Goal: Task Accomplishment & Management: Use online tool/utility

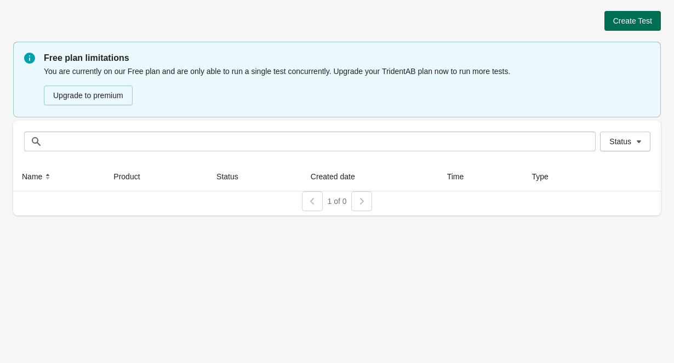
click at [624, 22] on span "Create Test" at bounding box center [632, 20] width 39 height 9
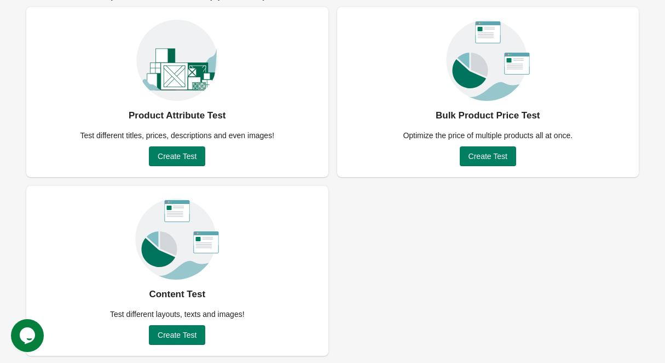
scroll to position [80, 0]
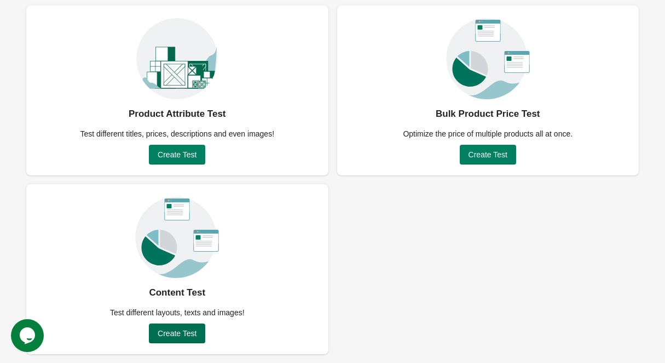
click at [180, 325] on button "Create Test" at bounding box center [177, 333] width 56 height 20
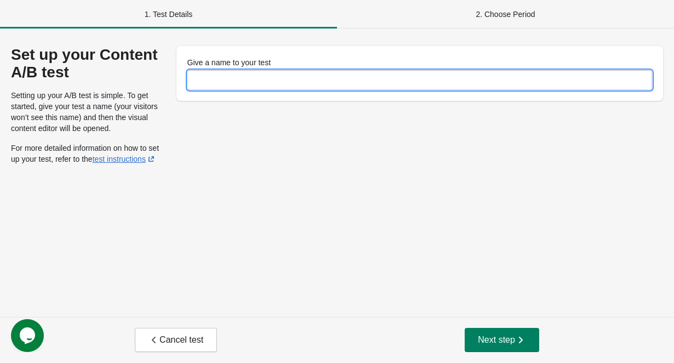
click at [242, 73] on input "Give a name to your test" at bounding box center [419, 80] width 465 height 20
type input "**********"
click at [531, 340] on button "Next step" at bounding box center [501, 339] width 74 height 24
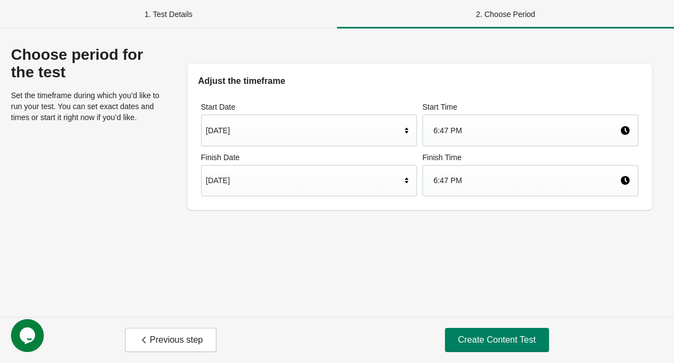
click at [294, 135] on div "Sep 21, 2025" at bounding box center [303, 130] width 195 height 21
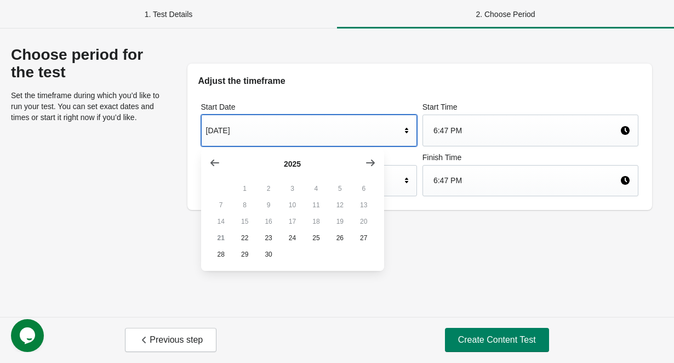
click at [312, 75] on h2 "Adjust the timeframe" at bounding box center [419, 80] width 443 height 13
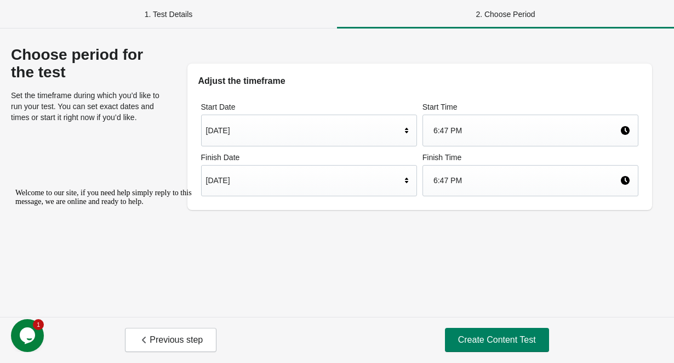
click at [257, 130] on div "Sep 21, 2025" at bounding box center [303, 130] width 195 height 21
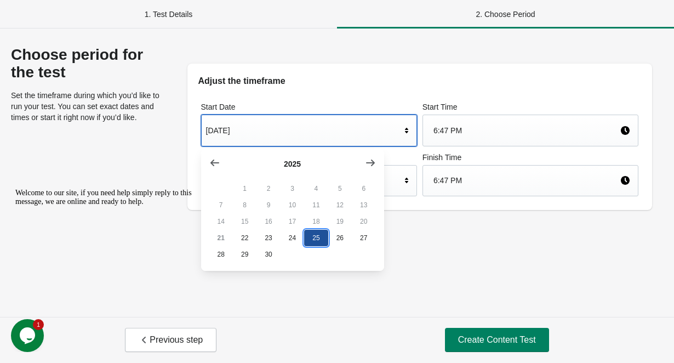
click at [317, 239] on button "25" at bounding box center [316, 237] width 24 height 16
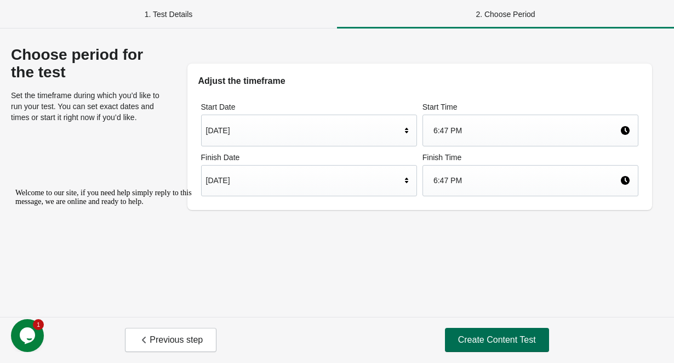
click at [507, 343] on span "Create Content Test" at bounding box center [497, 339] width 78 height 11
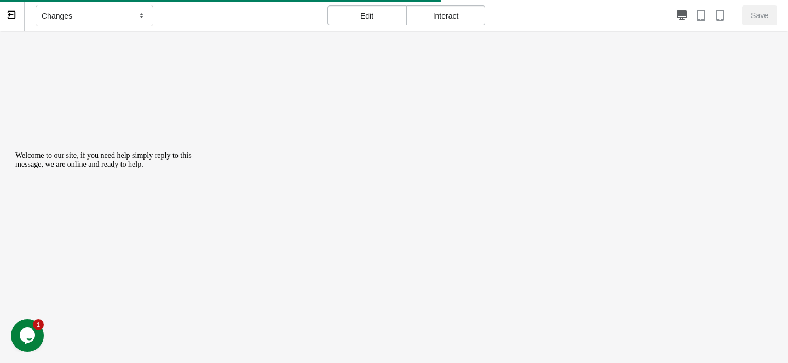
click at [15, 151] on icon "Chat attention grabber" at bounding box center [15, 151] width 0 height 0
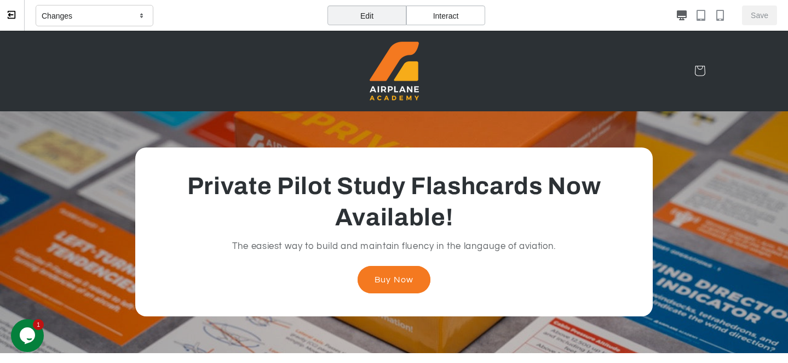
click at [467, 15] on div "Interact" at bounding box center [445, 15] width 79 height 20
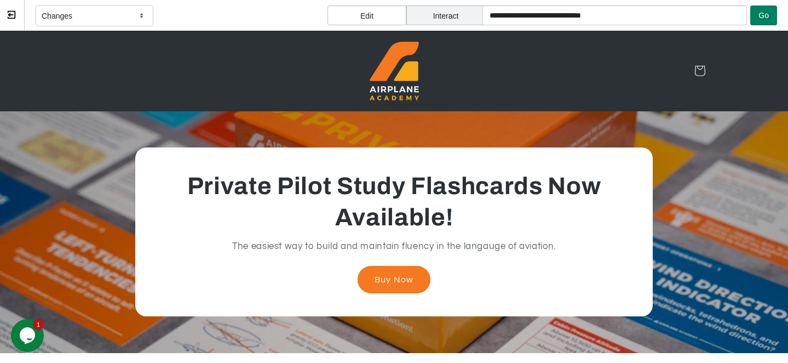
click at [388, 14] on div "Edit" at bounding box center [366, 15] width 79 height 20
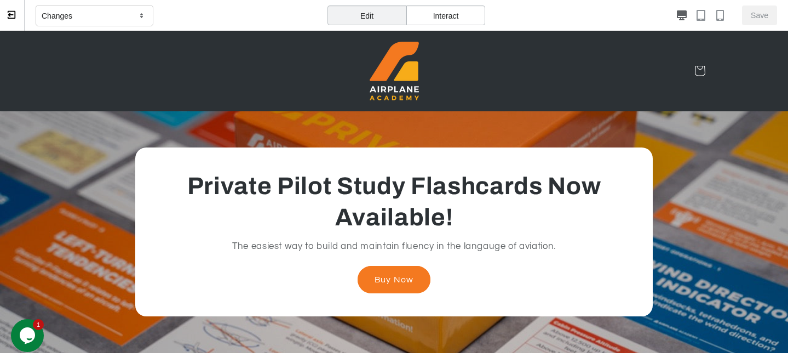
click at [126, 11] on div "Changes" at bounding box center [95, 16] width 118 height 22
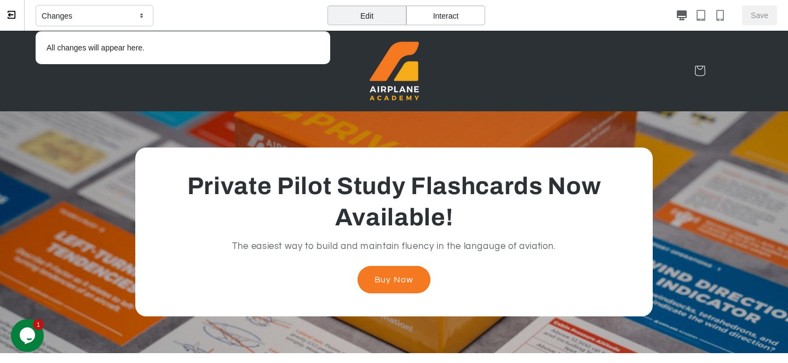
click at [212, 20] on div "Changes All changes will appear here." at bounding box center [183, 15] width 295 height 31
click at [128, 9] on div "Changes" at bounding box center [95, 16] width 118 height 22
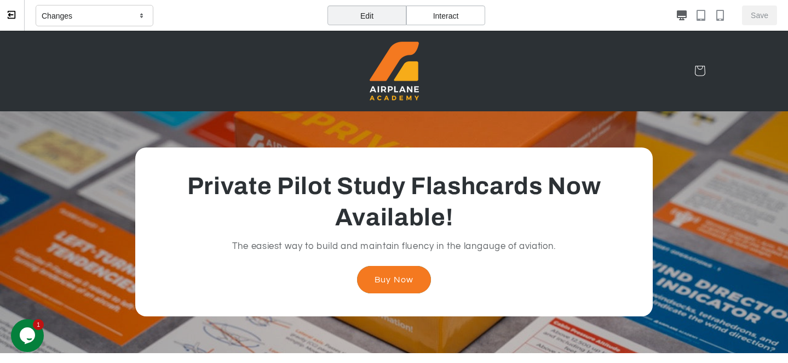
click at [405, 277] on link "Buy Now" at bounding box center [394, 279] width 74 height 27
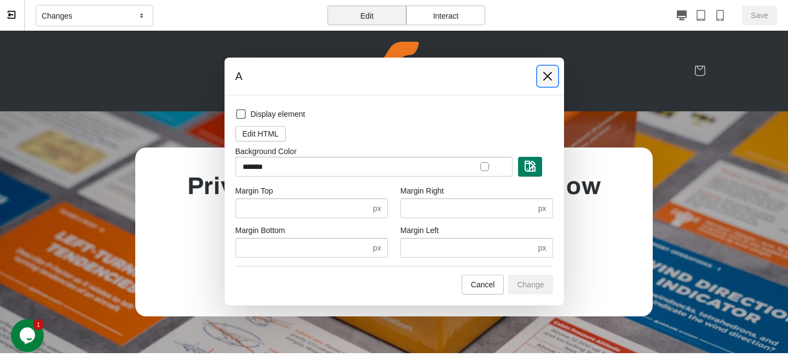
click at [540, 77] on button at bounding box center [548, 76] width 20 height 20
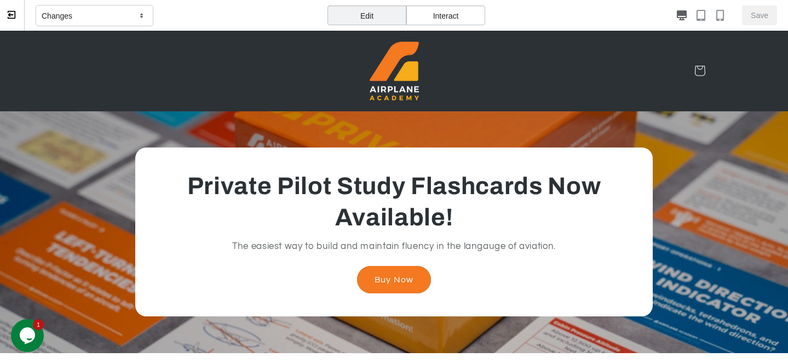
click at [389, 284] on link "Buy Now" at bounding box center [394, 279] width 74 height 27
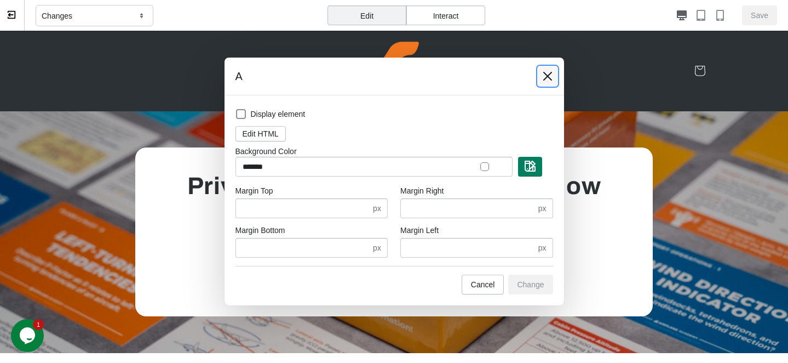
click at [542, 78] on icon at bounding box center [547, 76] width 11 height 11
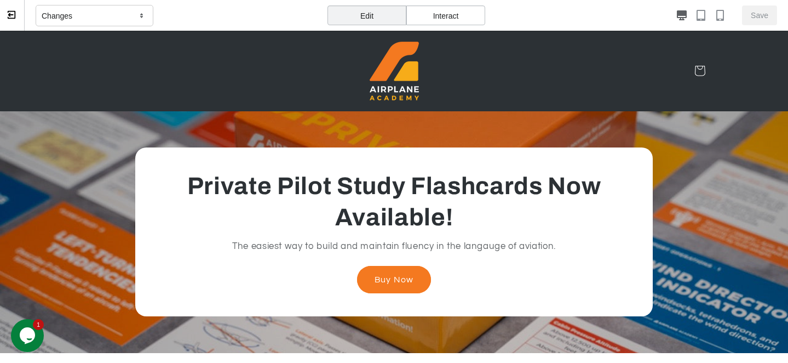
click at [457, 12] on div "Interact" at bounding box center [445, 15] width 79 height 20
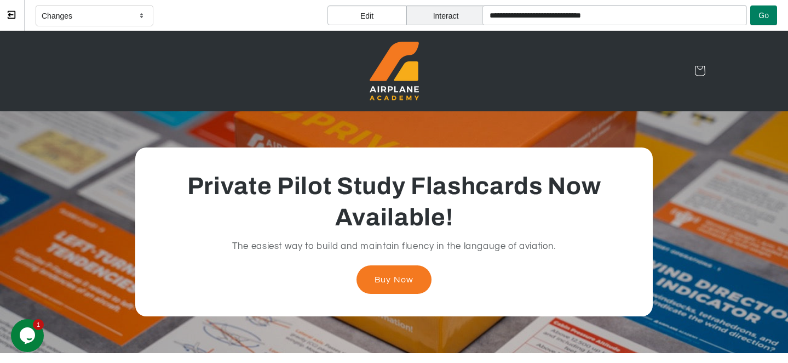
click at [399, 282] on link "Buy Now" at bounding box center [394, 279] width 74 height 27
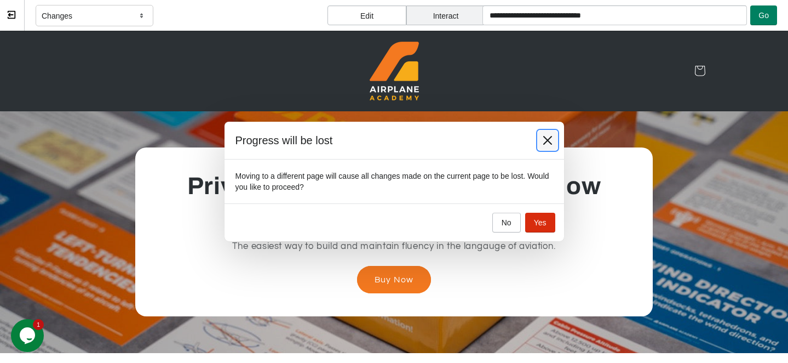
click at [541, 140] on button at bounding box center [548, 140] width 20 height 20
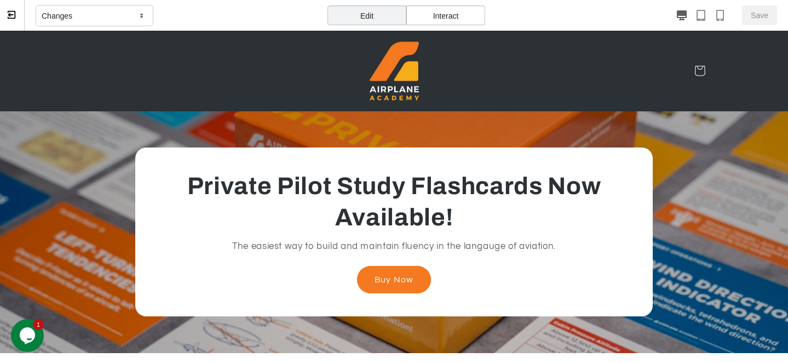
click at [114, 11] on div "Changes" at bounding box center [95, 16] width 118 height 22
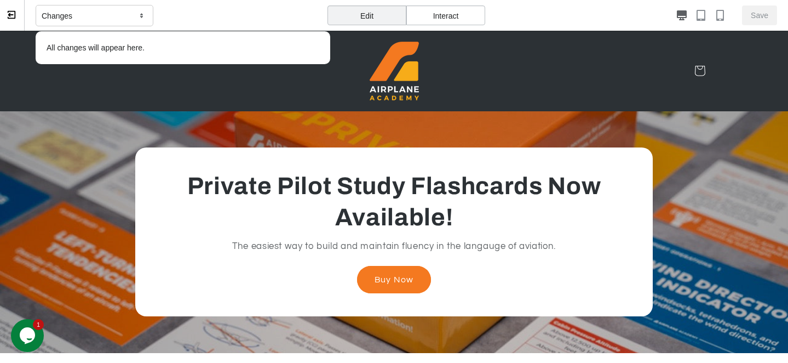
click at [114, 11] on div "Changes" at bounding box center [95, 16] width 118 height 22
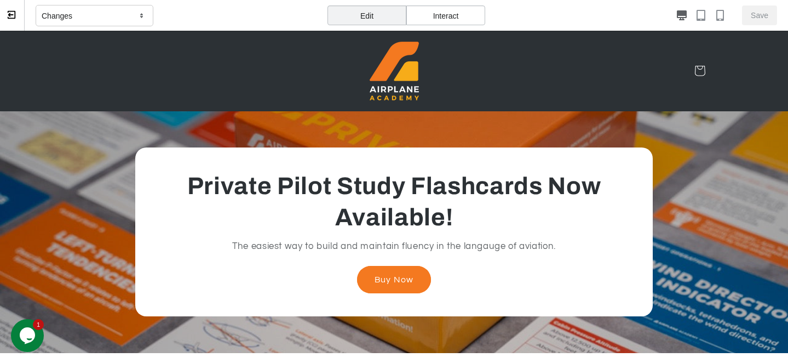
click at [392, 12] on div "Edit" at bounding box center [366, 15] width 79 height 20
click at [455, 13] on div "Interact" at bounding box center [445, 15] width 79 height 20
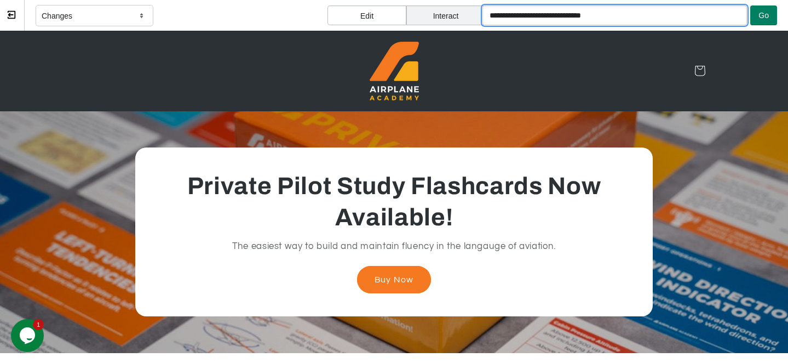
click at [651, 20] on input "**********" at bounding box center [614, 15] width 264 height 20
click at [405, 280] on link "Buy Now" at bounding box center [394, 279] width 74 height 27
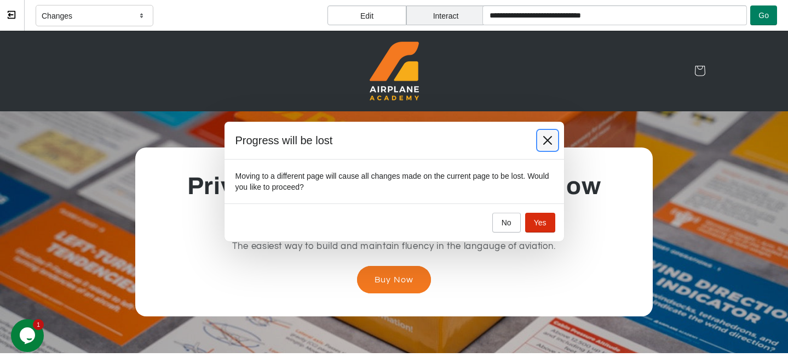
click at [550, 139] on icon at bounding box center [547, 140] width 11 height 11
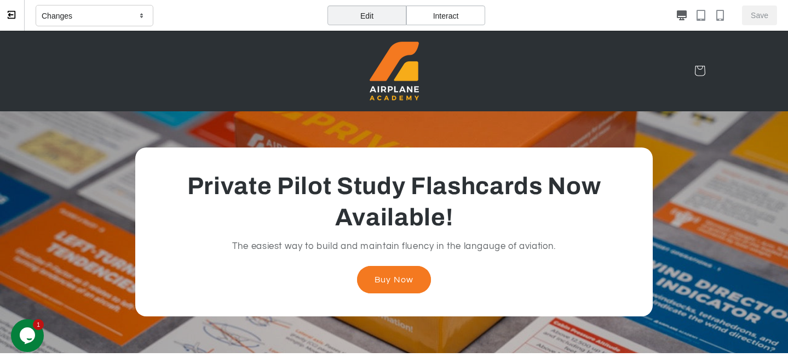
click at [454, 22] on div "Interact" at bounding box center [445, 15] width 79 height 20
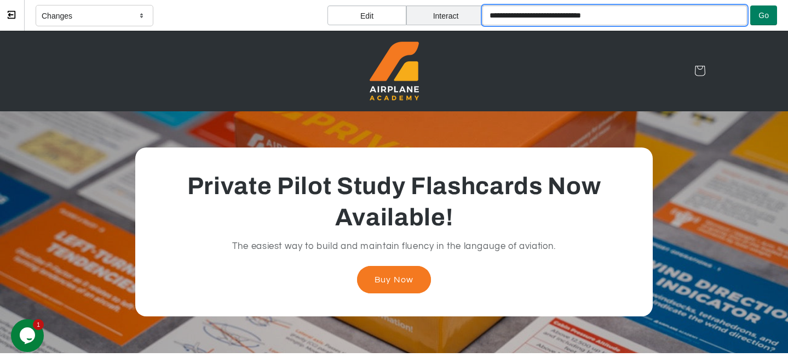
click at [617, 11] on input "**********" at bounding box center [614, 15] width 264 height 20
click at [622, 18] on input "**********" at bounding box center [614, 15] width 264 height 20
paste input "**********"
type input "**********"
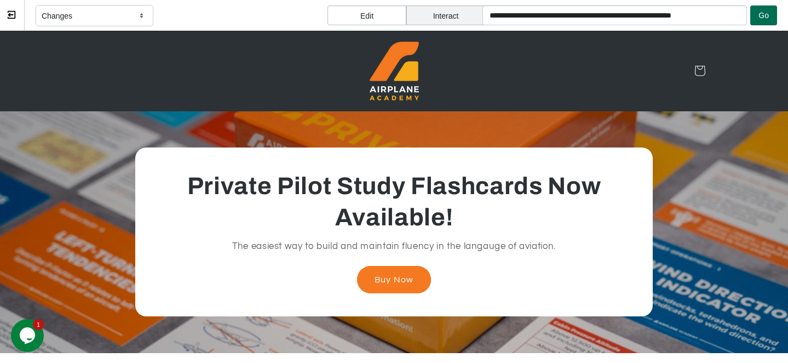
click at [673, 17] on button "Go" at bounding box center [763, 15] width 27 height 20
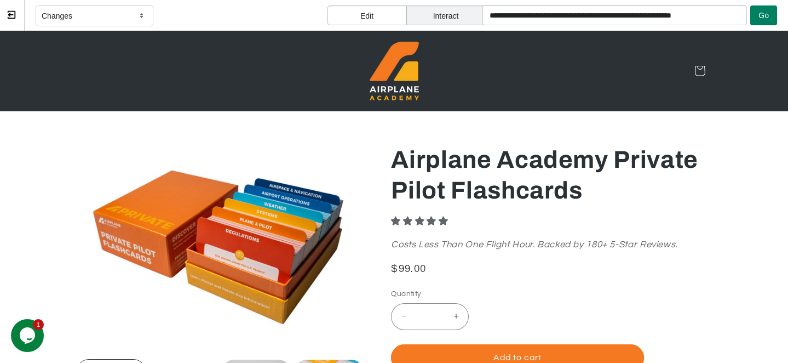
select select "**********"
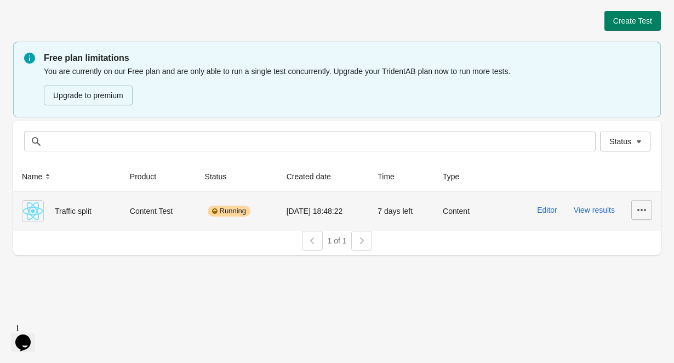
click at [642, 208] on icon "button" at bounding box center [641, 209] width 11 height 11
click at [549, 210] on button "Editor" at bounding box center [547, 209] width 20 height 9
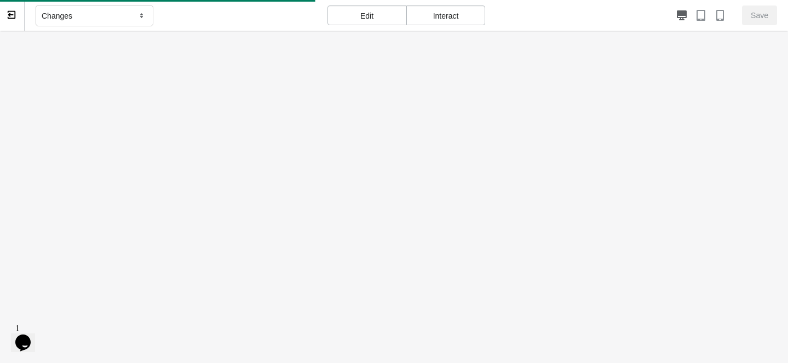
click at [32, 343] on div "Opens Chat This icon Opens the chat window." at bounding box center [23, 342] width 18 height 18
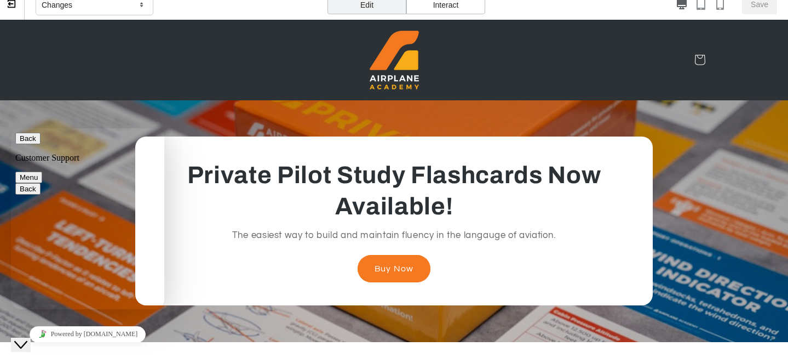
scroll to position [23, 0]
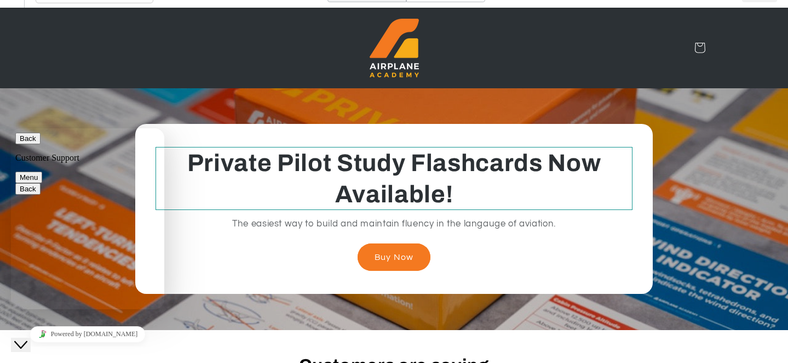
scroll to position [0, 0]
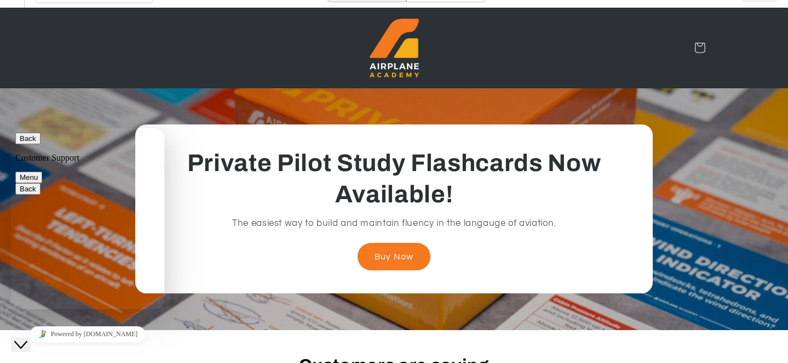
paste textarea "**********"
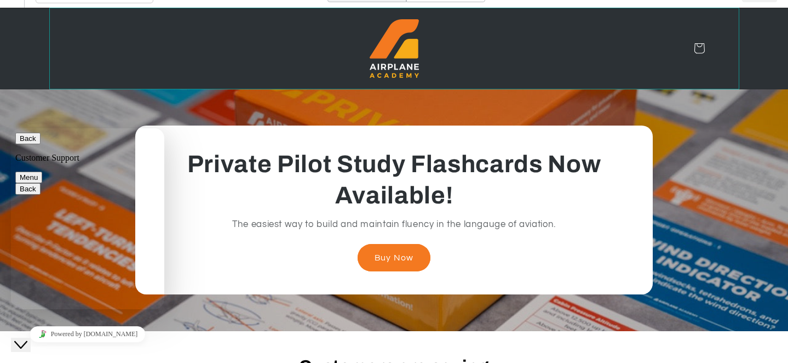
scroll to position [8, 0]
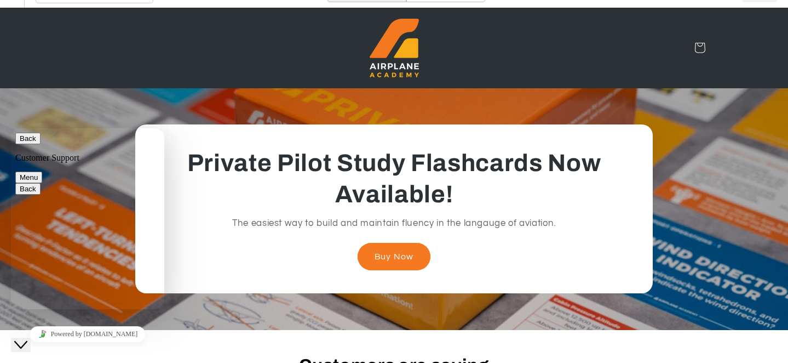
paste textarea "**********"
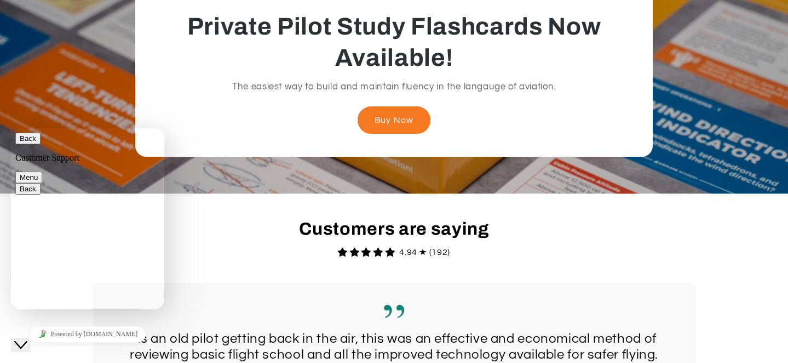
scroll to position [216, 0]
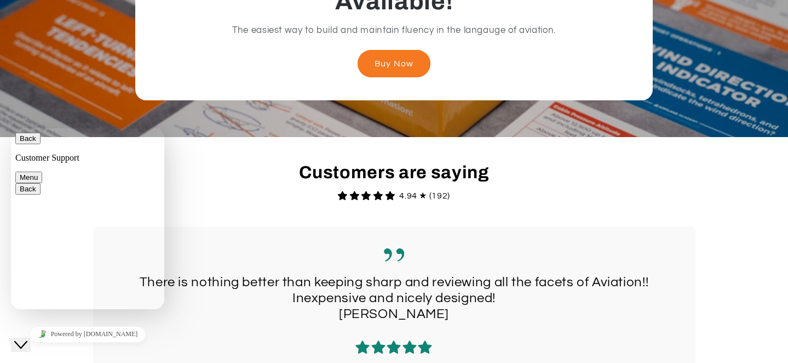
type textarea "**********"
click at [42, 171] on button "Menu" at bounding box center [28, 176] width 27 height 11
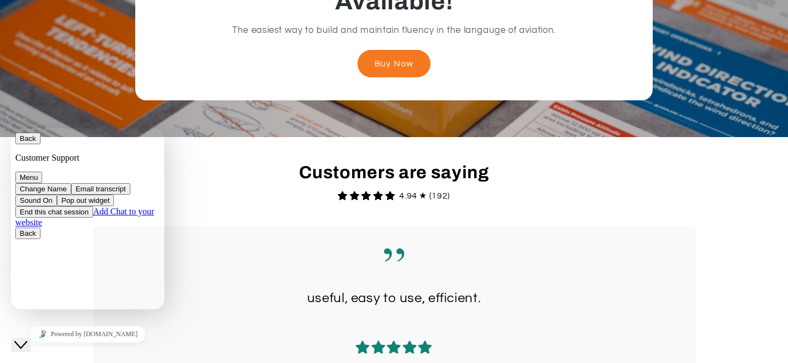
click at [114, 206] on button "Pop out widget" at bounding box center [85, 199] width 57 height 11
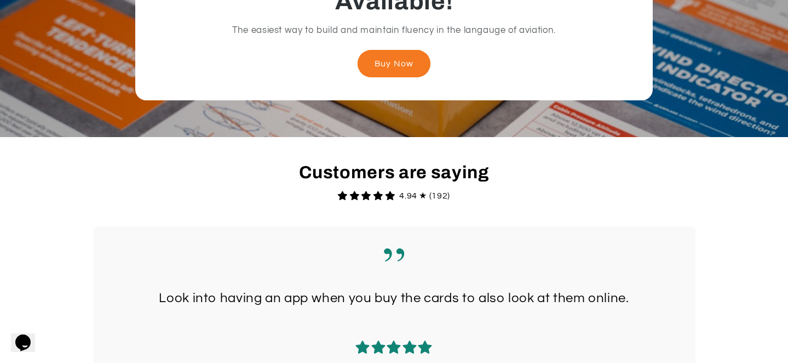
click at [31, 334] on icon "Chat widget" at bounding box center [22, 342] width 15 height 16
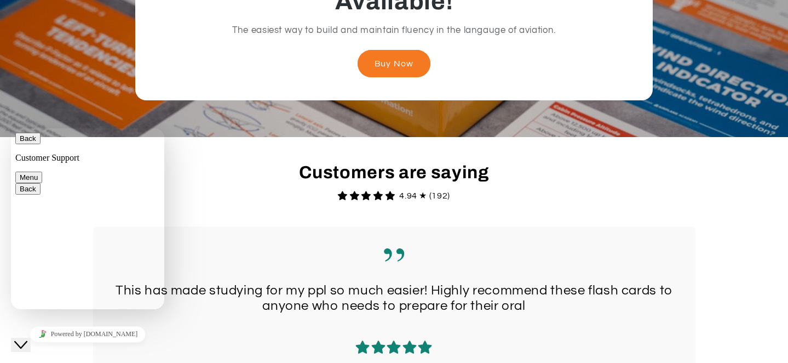
click at [136, 145] on div "Back Customer Support" at bounding box center [87, 148] width 145 height 30
click at [42, 171] on button "Menu" at bounding box center [28, 176] width 27 height 11
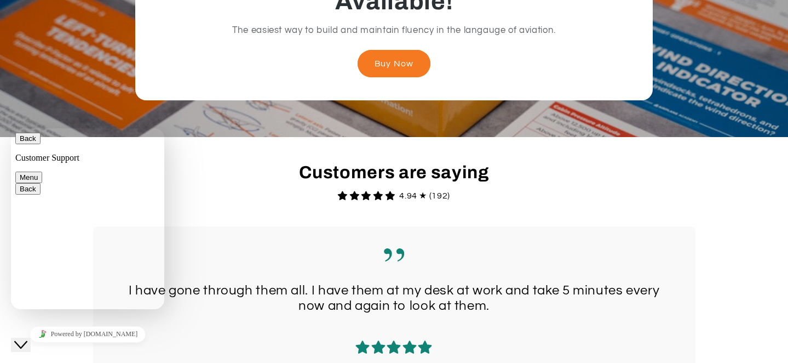
click at [30, 141] on button "Back" at bounding box center [27, 138] width 25 height 11
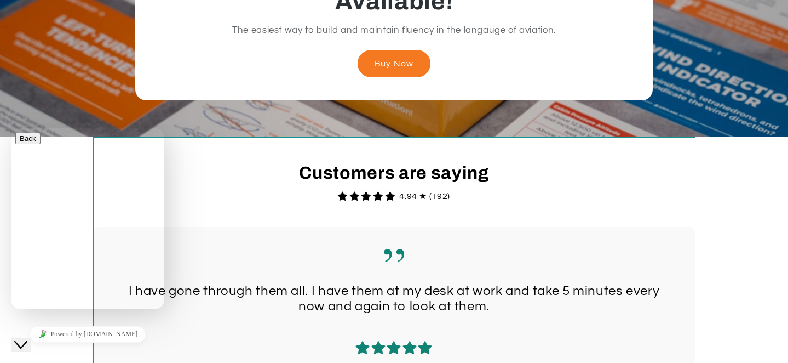
click at [204, 209] on div "Customers are saying 4.94 ★ (192) Verified I always make my own flashcards, and…" at bounding box center [394, 311] width 602 height 349
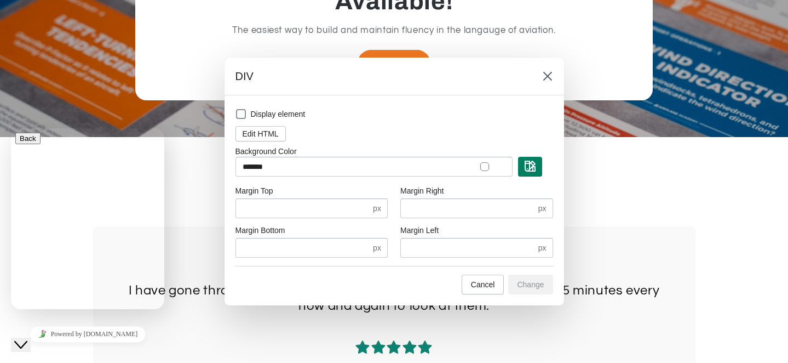
click at [112, 60] on div at bounding box center [394, 181] width 788 height 363
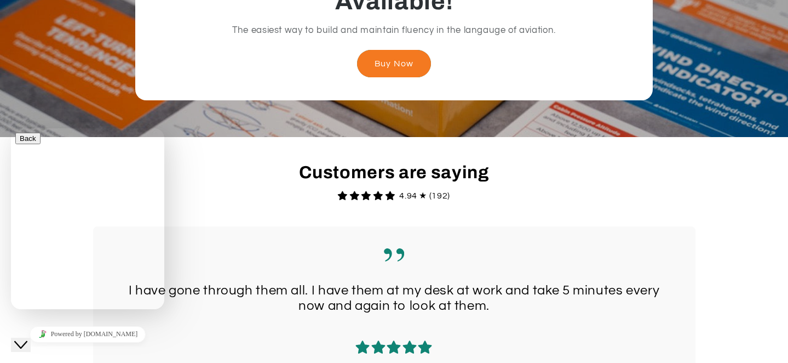
click at [389, 70] on link "Buy Now" at bounding box center [394, 63] width 74 height 27
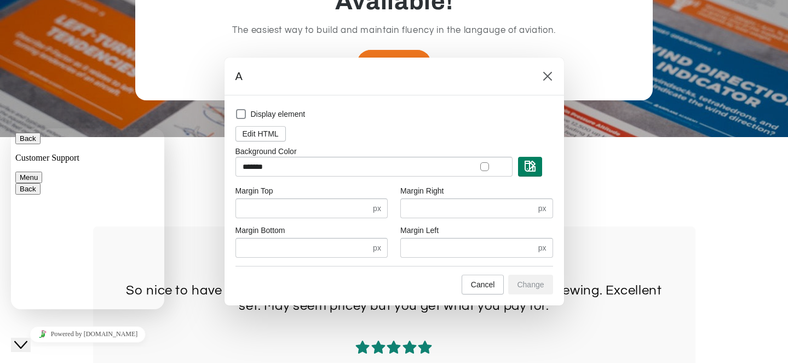
type input "*"
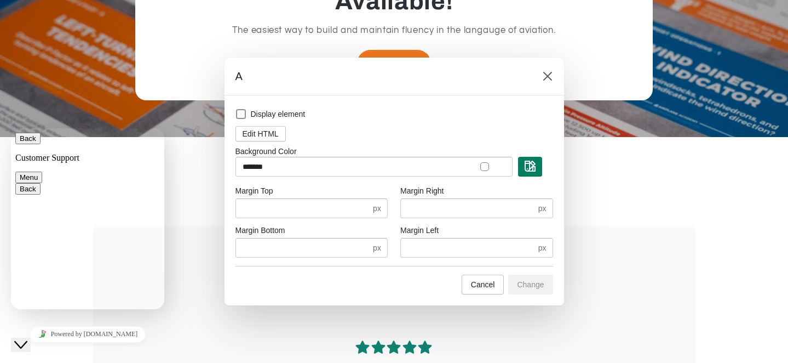
scroll to position [619, 0]
click at [26, 143] on button "Back" at bounding box center [27, 138] width 25 height 11
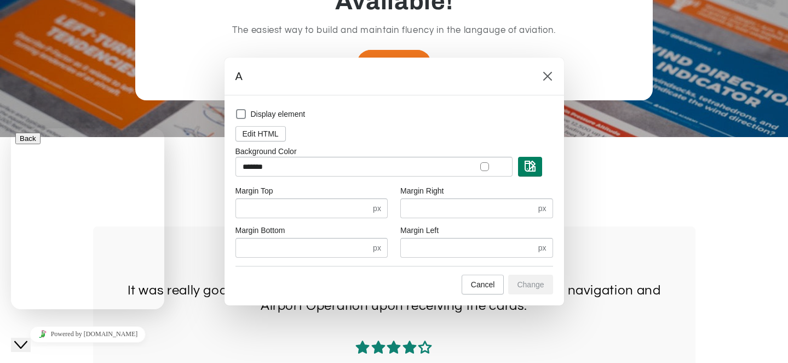
click at [24, 341] on icon "Close Chat This icon closes the chat window." at bounding box center [20, 344] width 13 height 13
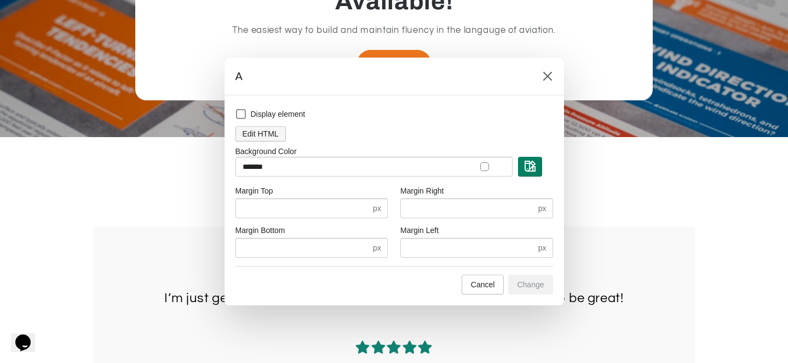
click at [283, 135] on button "Edit HTML" at bounding box center [260, 133] width 50 height 15
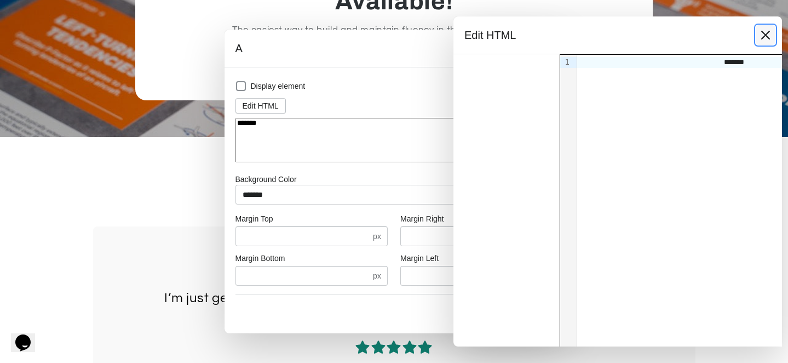
click at [673, 36] on icon at bounding box center [765, 35] width 9 height 9
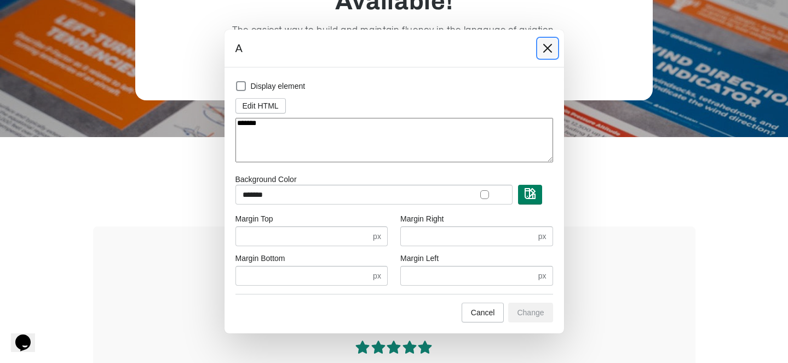
click at [542, 47] on icon at bounding box center [547, 48] width 11 height 11
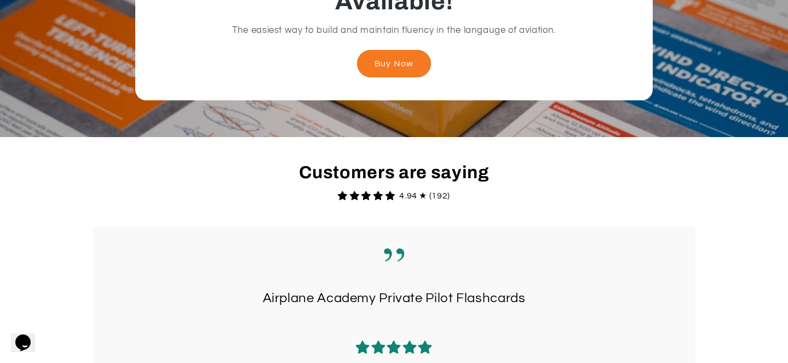
click at [398, 69] on link "Buy Now" at bounding box center [394, 63] width 74 height 27
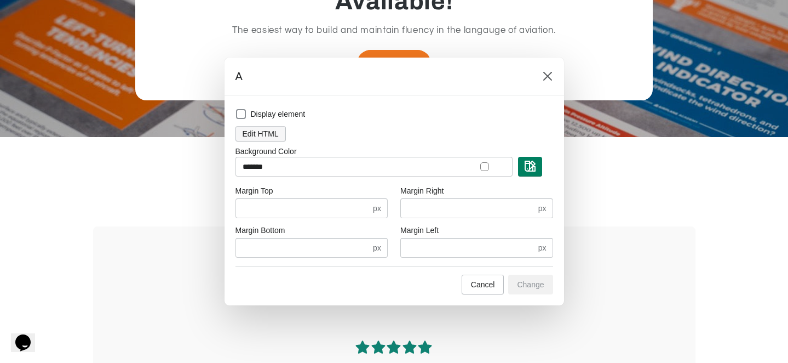
click at [254, 129] on span "Edit HTML" at bounding box center [261, 133] width 36 height 9
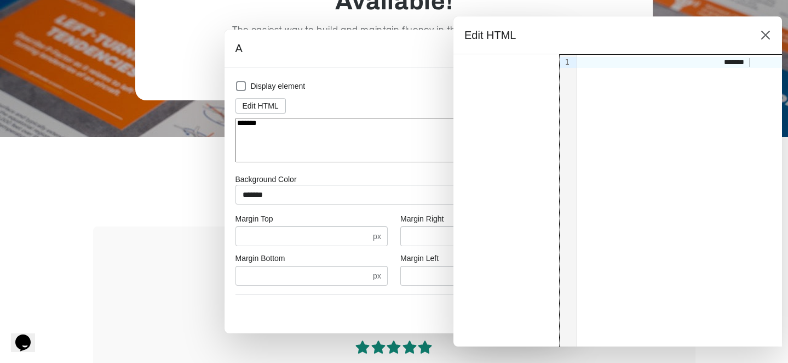
click at [673, 72] on div "*******" at bounding box center [732, 224] width 311 height 338
click at [673, 34] on icon at bounding box center [765, 35] width 11 height 11
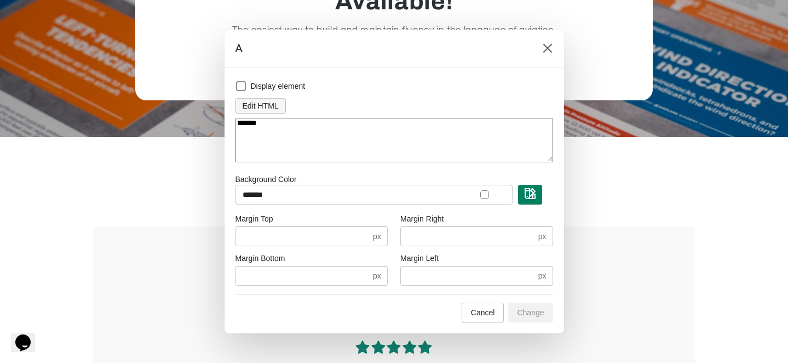
click at [275, 103] on span "Edit HTML" at bounding box center [261, 105] width 36 height 9
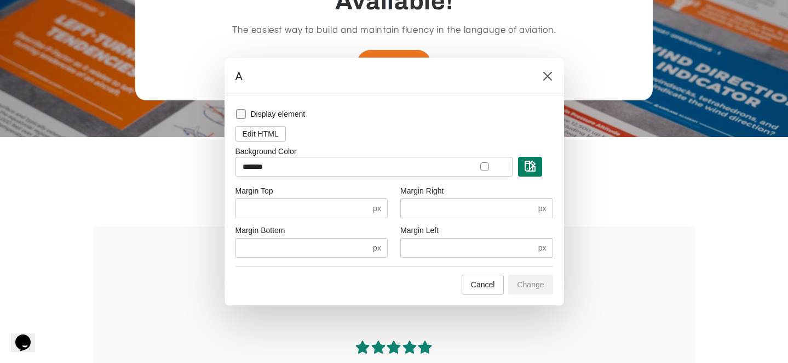
click at [242, 113] on span at bounding box center [241, 114] width 10 height 10
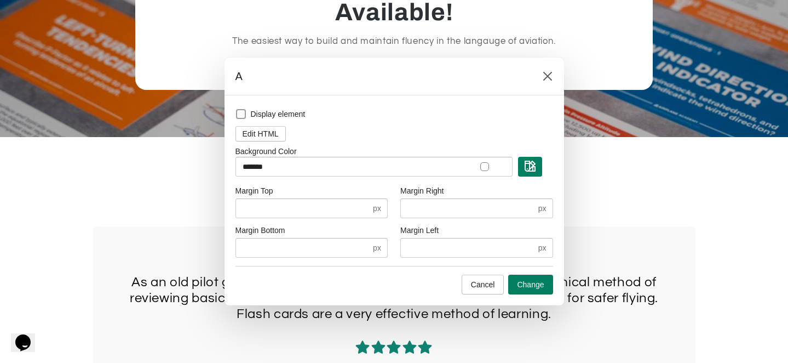
click at [238, 114] on span at bounding box center [241, 114] width 10 height 10
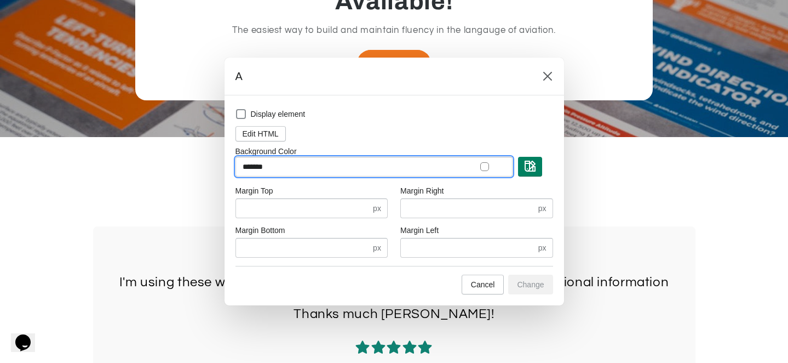
click at [278, 162] on input "*******" at bounding box center [373, 167] width 277 height 20
click at [281, 166] on input "*******" at bounding box center [373, 167] width 277 height 20
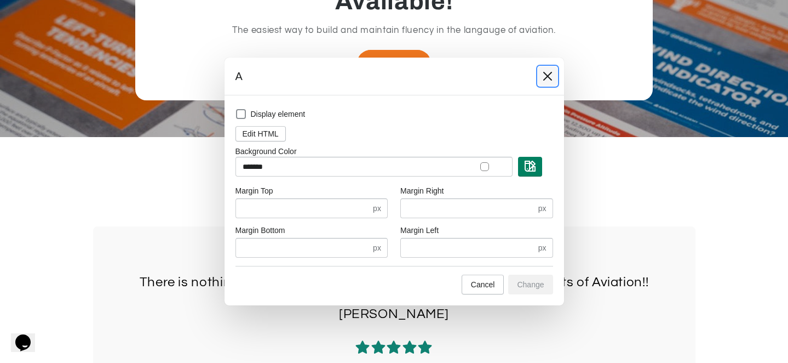
drag, startPoint x: 549, startPoint y: 76, endPoint x: 522, endPoint y: 262, distance: 188.1
click at [549, 76] on icon at bounding box center [547, 76] width 11 height 11
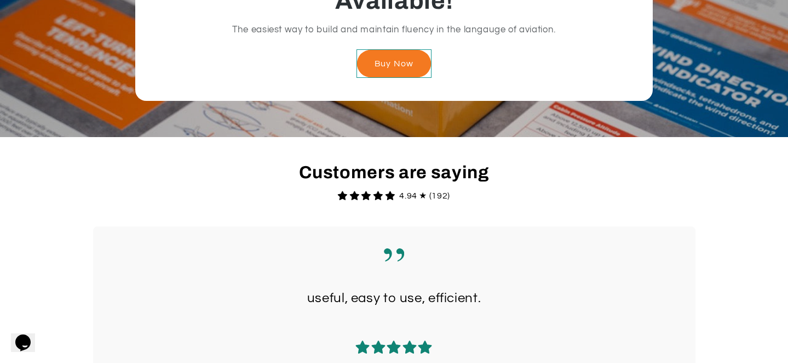
click at [426, 74] on div "Buy Now" at bounding box center [393, 64] width 75 height 28
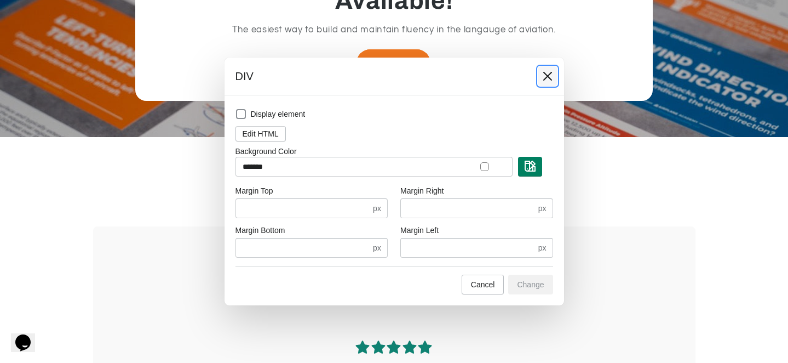
click at [547, 75] on icon at bounding box center [547, 76] width 9 height 9
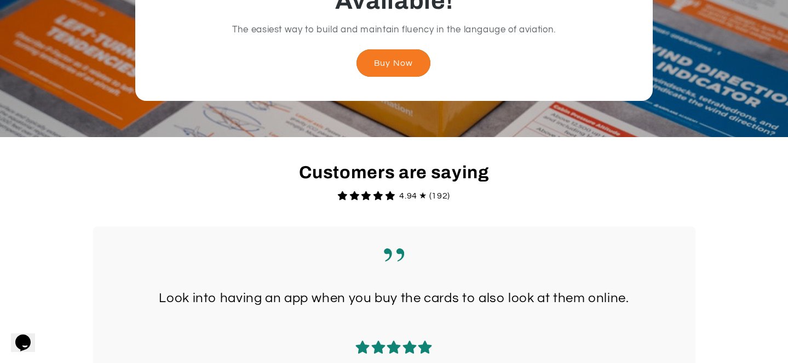
click at [402, 66] on link "Buy Now" at bounding box center [393, 63] width 74 height 27
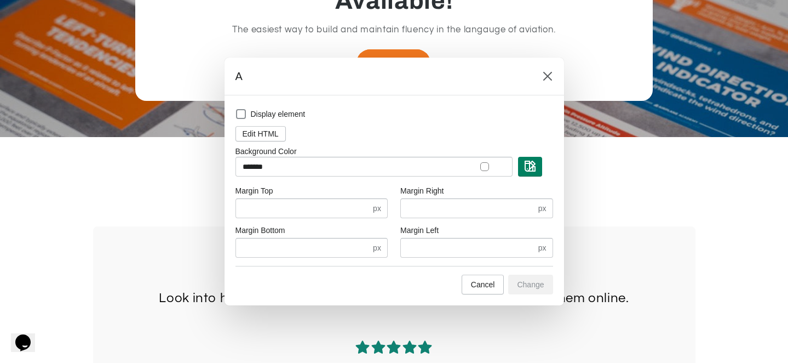
click at [395, 33] on div at bounding box center [394, 181] width 788 height 363
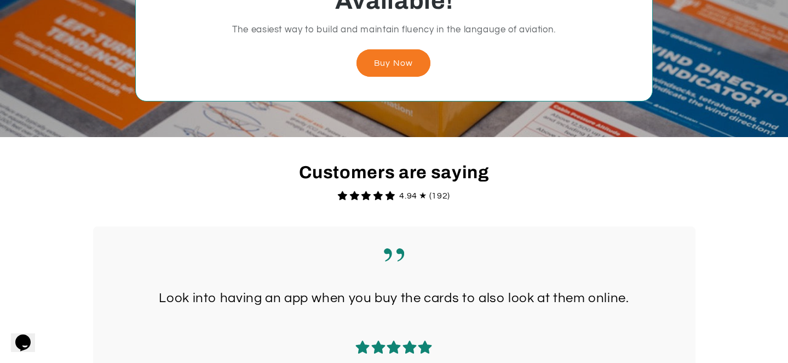
click at [386, 48] on div "Private Pilot Study Flashcards Now Available! The easiest way to build and main…" at bounding box center [393, 15] width 517 height 171
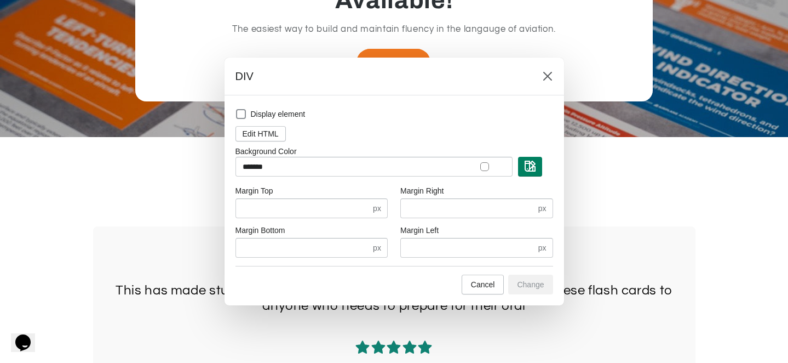
click at [386, 48] on div at bounding box center [394, 181] width 788 height 363
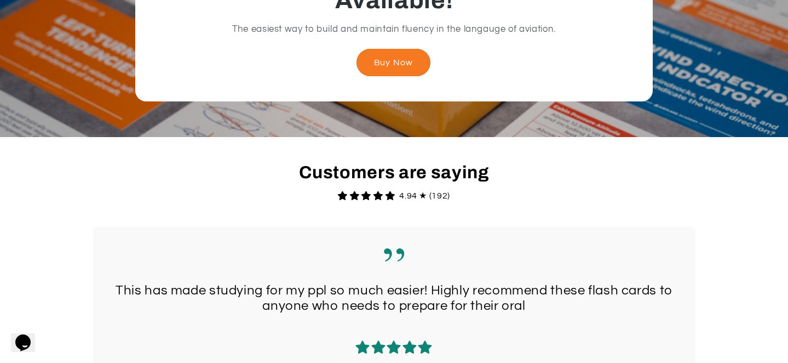
click at [388, 55] on link "Buy Now" at bounding box center [393, 62] width 74 height 27
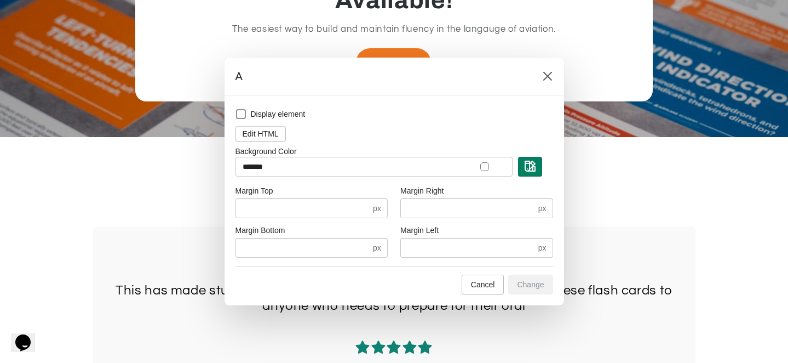
click at [388, 55] on div at bounding box center [394, 181] width 788 height 363
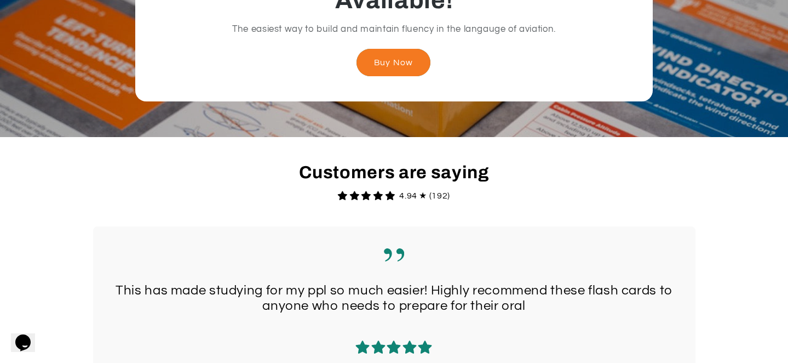
click at [388, 60] on link "Buy Now" at bounding box center [393, 62] width 74 height 27
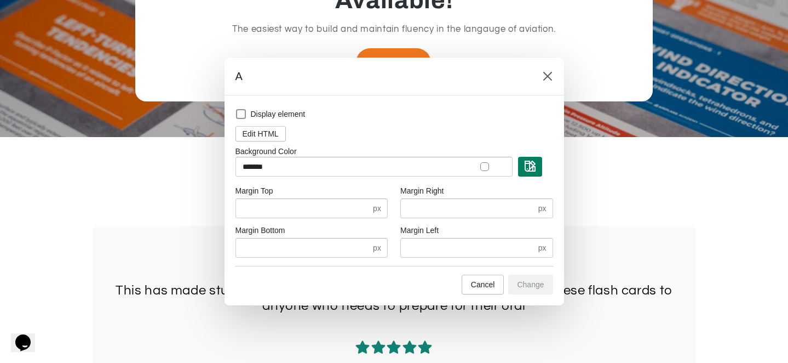
click at [388, 60] on div "A" at bounding box center [395, 76] width 340 height 38
click at [432, 48] on div at bounding box center [394, 181] width 788 height 363
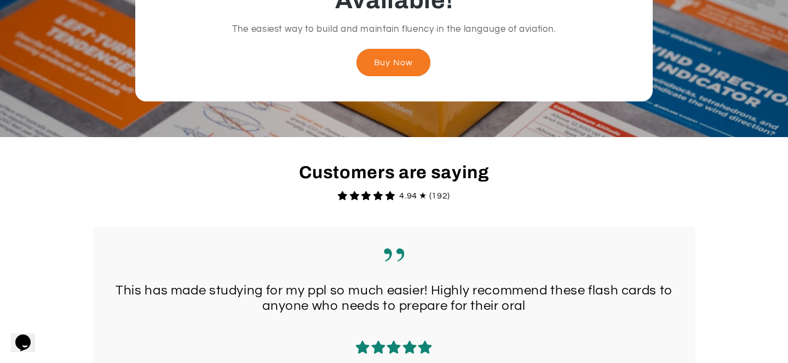
click at [418, 57] on link "Buy Now" at bounding box center [393, 62] width 74 height 27
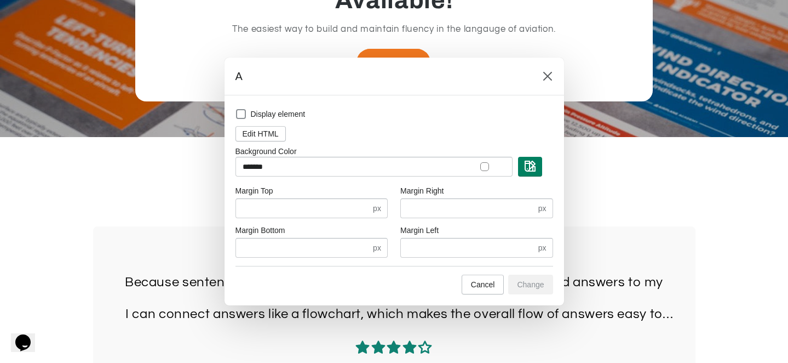
click at [423, 50] on div at bounding box center [394, 181] width 788 height 363
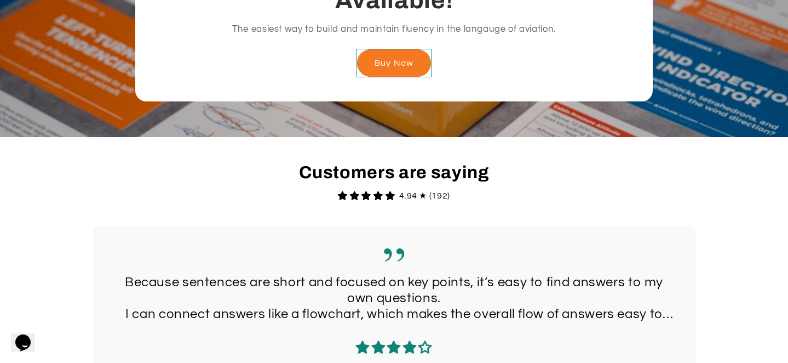
click at [427, 74] on div "Buy Now" at bounding box center [393, 63] width 75 height 28
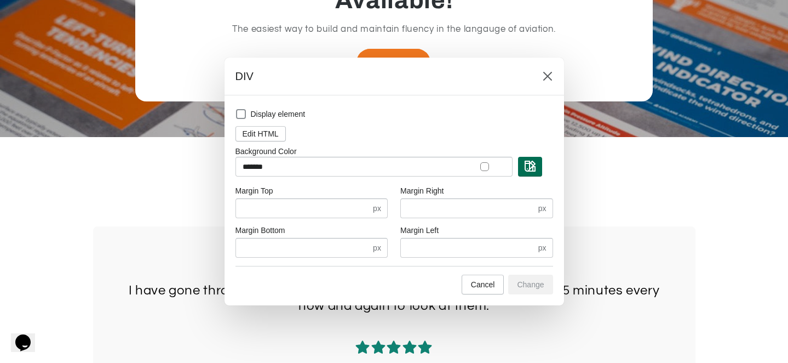
click at [536, 166] on button "button" at bounding box center [530, 167] width 24 height 20
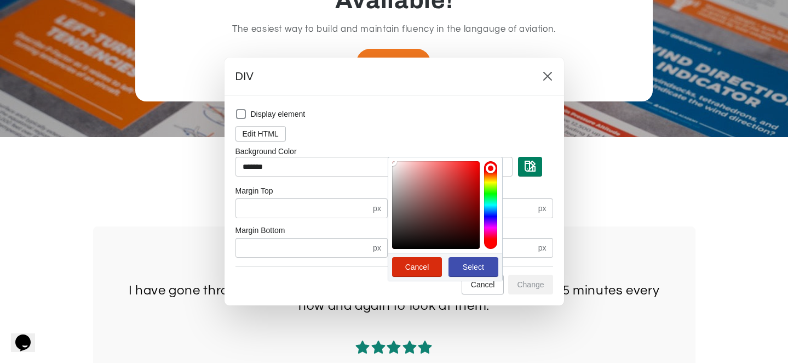
click at [457, 183] on div at bounding box center [436, 205] width 88 height 88
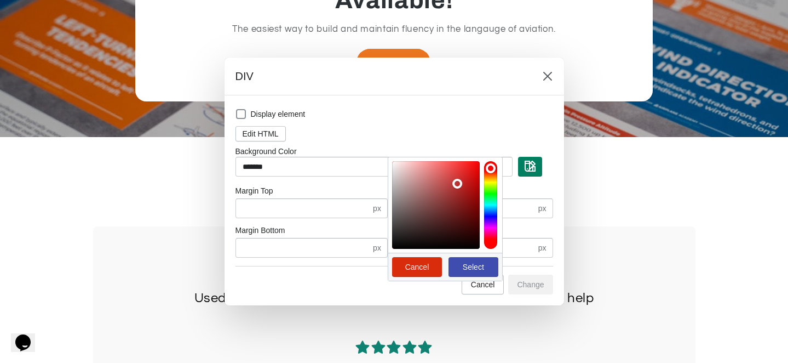
click at [476, 264] on span "Select" at bounding box center [473, 266] width 21 height 9
type input "*******"
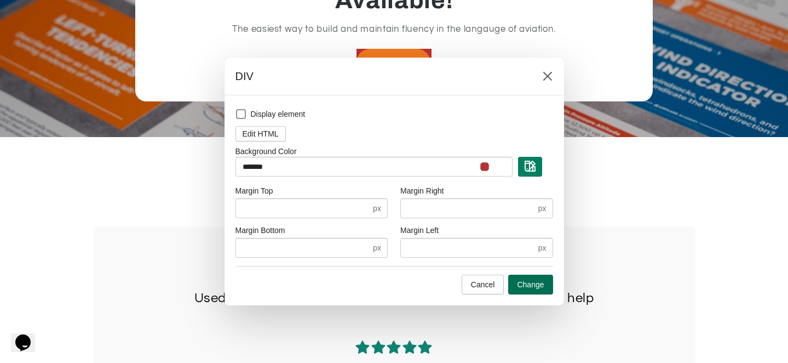
click at [537, 293] on button "Change" at bounding box center [530, 284] width 44 height 20
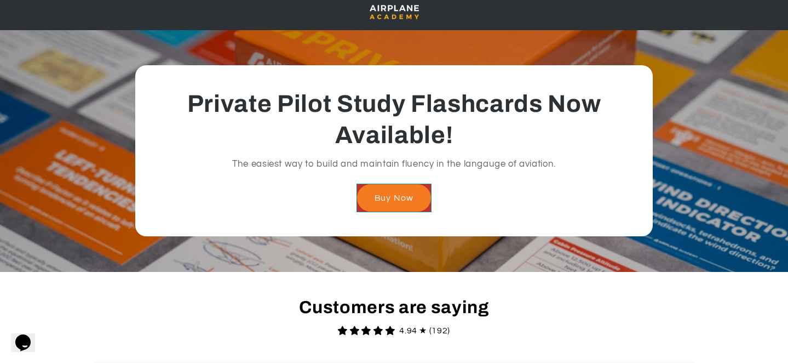
scroll to position [0, 0]
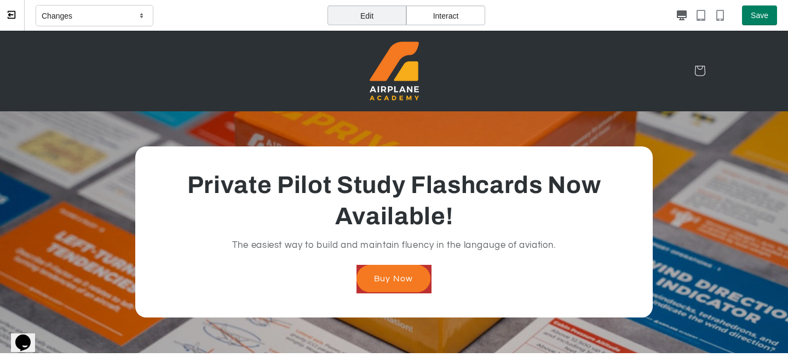
click at [72, 14] on p "Changes" at bounding box center [57, 15] width 31 height 11
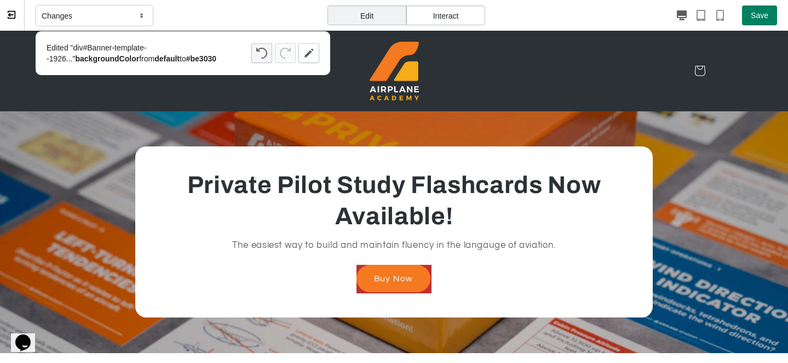
click at [261, 47] on button "button" at bounding box center [261, 53] width 21 height 20
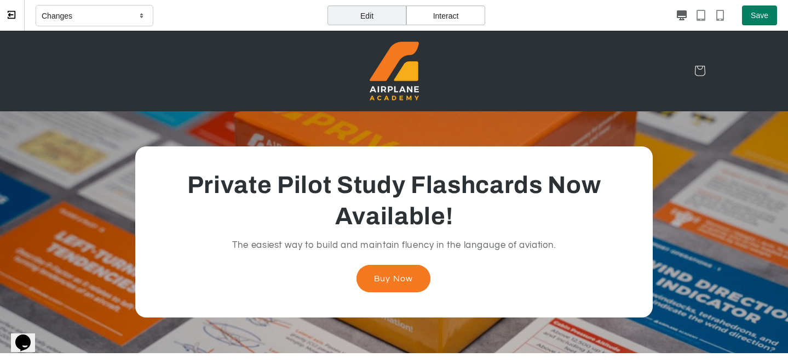
click at [452, 15] on div "Interact" at bounding box center [445, 15] width 79 height 20
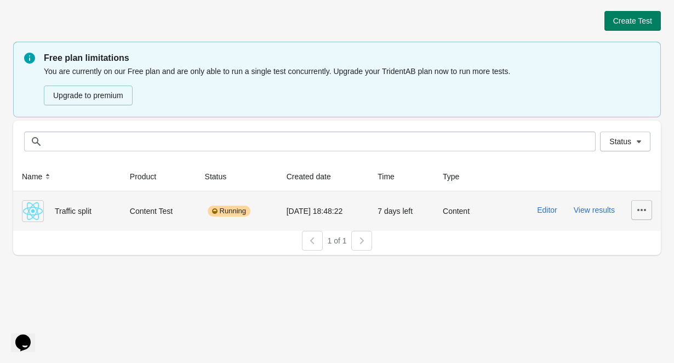
click at [636, 206] on icon "button" at bounding box center [641, 209] width 11 height 11
click at [586, 212] on button "View results" at bounding box center [593, 209] width 41 height 9
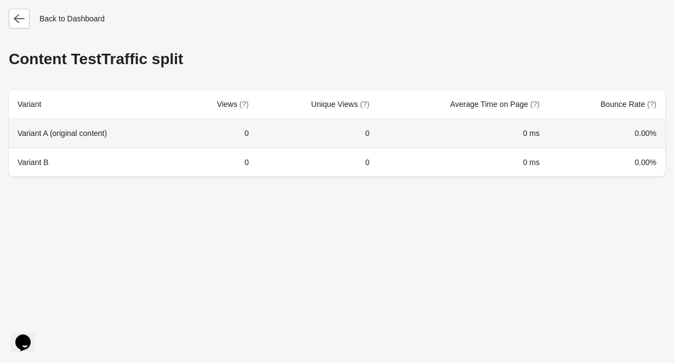
click at [63, 133] on th "Variant A (original content)" at bounding box center [94, 133] width 170 height 28
click at [200, 133] on td "0" at bounding box center [218, 133] width 78 height 28
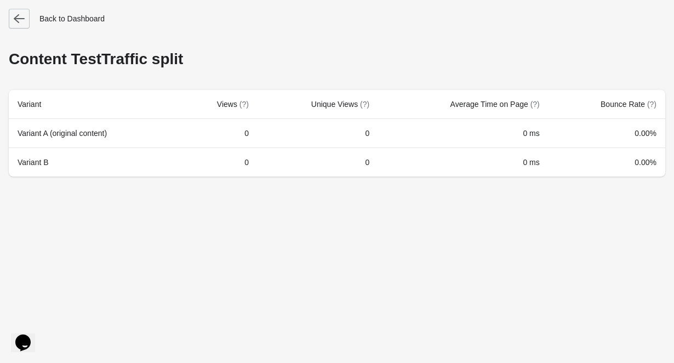
click at [14, 21] on icon "button" at bounding box center [19, 18] width 11 height 11
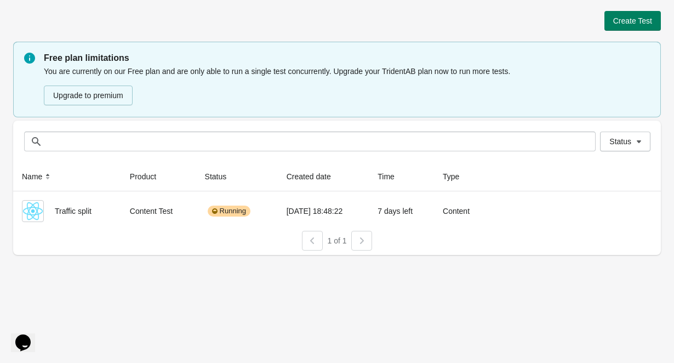
click at [141, 76] on div "You are currently on our Free plan and are only able to run a single test concu…" at bounding box center [347, 86] width 606 height 42
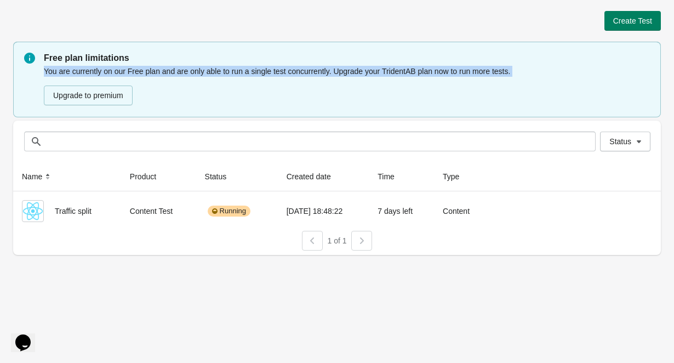
click at [141, 76] on div "You are currently on our Free plan and are only able to run a single test concu…" at bounding box center [347, 86] width 606 height 42
click at [198, 80] on div "Upgrade to premium" at bounding box center [347, 91] width 606 height 28
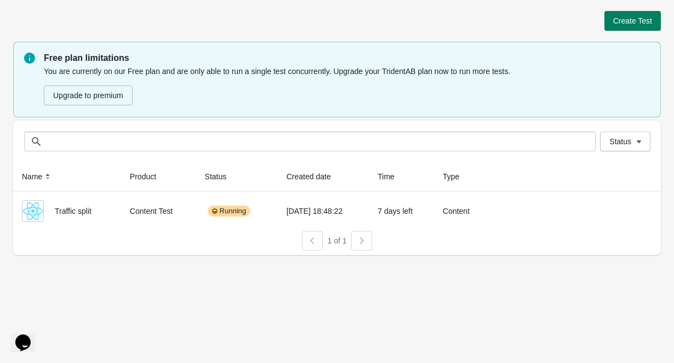
click at [198, 80] on div "Upgrade to premium" at bounding box center [347, 91] width 606 height 28
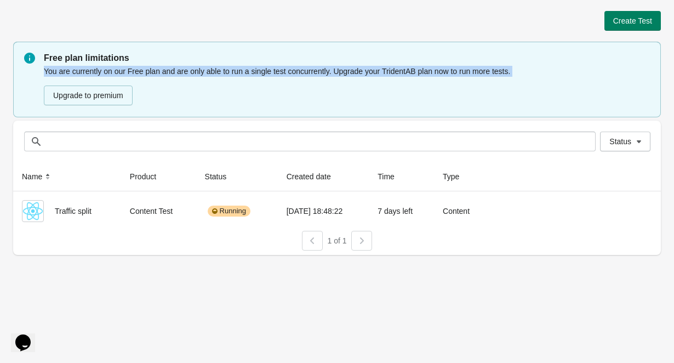
click at [198, 80] on div "Upgrade to premium" at bounding box center [347, 91] width 606 height 28
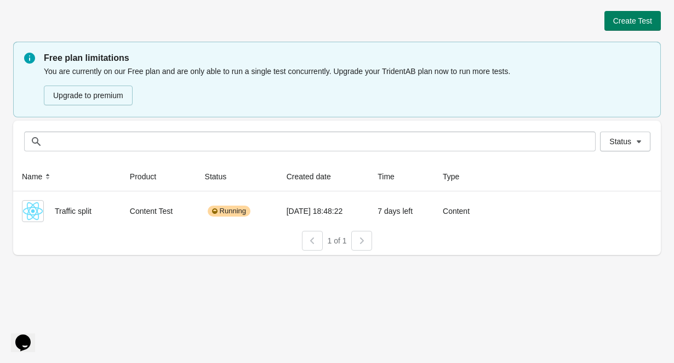
click at [164, 57] on p "Free plan limitations" at bounding box center [347, 57] width 606 height 13
click at [33, 329] on icon "Opens Chat This icon Opens the chat window." at bounding box center [28, 335] width 18 height 18
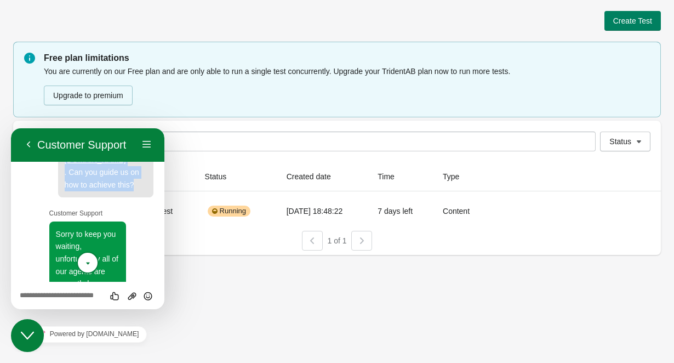
scroll to position [634, 0]
drag, startPoint x: 86, startPoint y: 236, endPoint x: 55, endPoint y: 202, distance: 46.1
click at [55, 198] on div "18:52 Hi, we have this product page: [URL][DOMAIN_NAME] , and we want to split …" at bounding box center [92, 135] width 123 height 125
copy span "Hi, we have this product page: [URL][DOMAIN_NAME] , and we want to split half o…"
